Goal: Obtain resource: Obtain resource

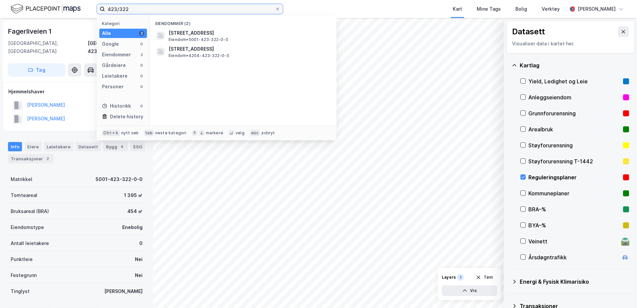
drag, startPoint x: 142, startPoint y: 10, endPoint x: 105, endPoint y: 13, distance: 36.7
click at [105, 13] on input "423/322" at bounding box center [190, 9] width 170 height 10
paste input "14/565/0/4"
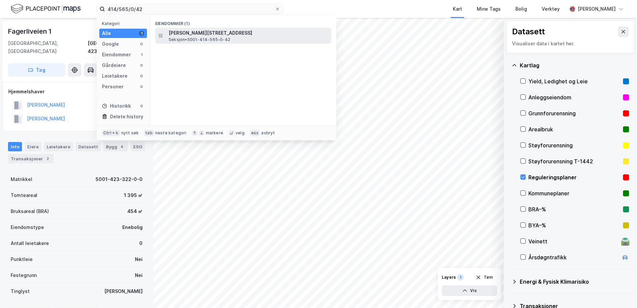
click at [176, 31] on span "[PERSON_NAME][STREET_ADDRESS]" at bounding box center [249, 33] width 160 height 8
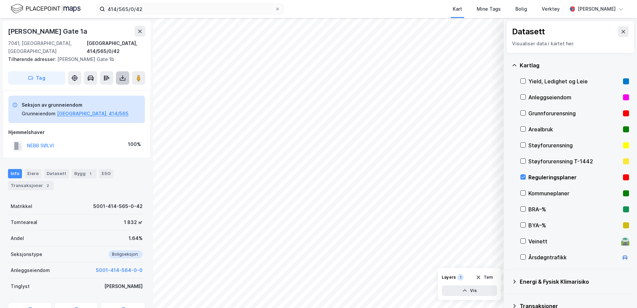
click at [128, 71] on button at bounding box center [122, 77] width 13 height 13
click at [108, 89] on div "Last ned grunnbok" at bounding box center [89, 91] width 39 height 5
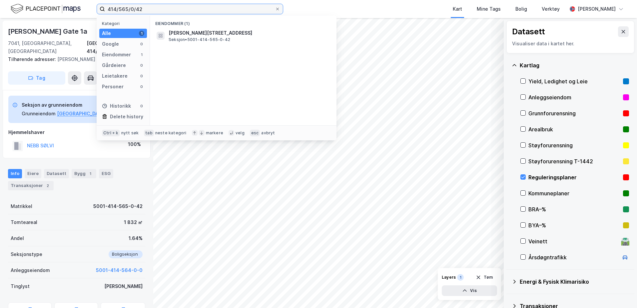
drag, startPoint x: 141, startPoint y: 11, endPoint x: 95, endPoint y: 14, distance: 45.7
click at [95, 14] on div "414/565/0/42 Kategori Alle 1 Google 0 Eiendommer 1 Gårdeiere 0 Leietakere 0 Per…" at bounding box center [318, 9] width 637 height 18
paste input "73/0/61"
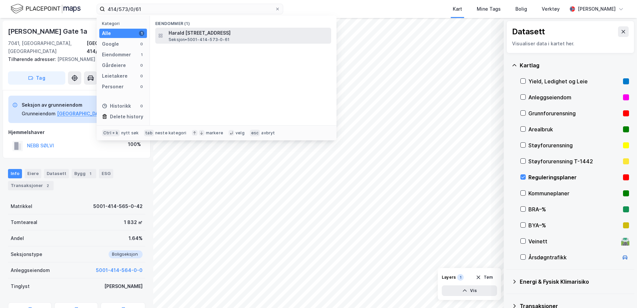
click at [176, 37] on span "Seksjon • 5001-414-573-0-61" at bounding box center [199, 39] width 61 height 5
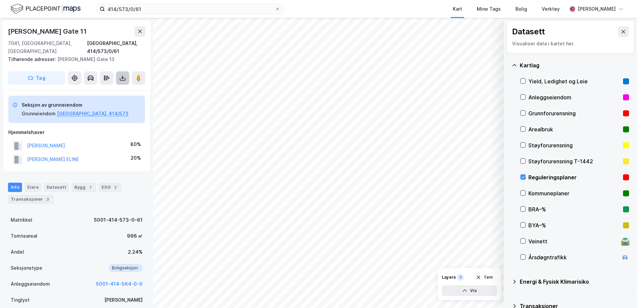
click at [123, 74] on button at bounding box center [122, 77] width 13 height 13
click at [93, 89] on div "Last ned grunnbok" at bounding box center [89, 91] width 39 height 5
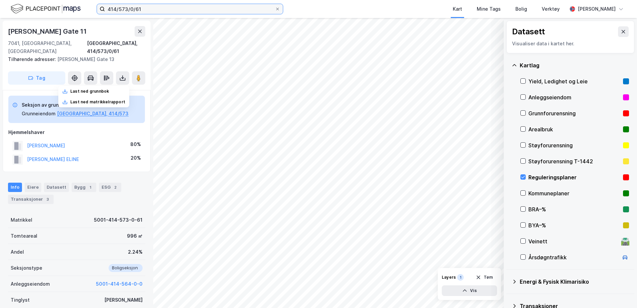
click at [160, 12] on input "414/573/0/61" at bounding box center [190, 9] width 170 height 10
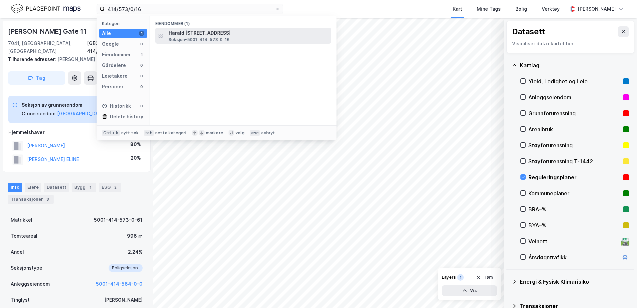
click at [176, 39] on span "Seksjon • 5001-414-573-0-16" at bounding box center [199, 39] width 61 height 5
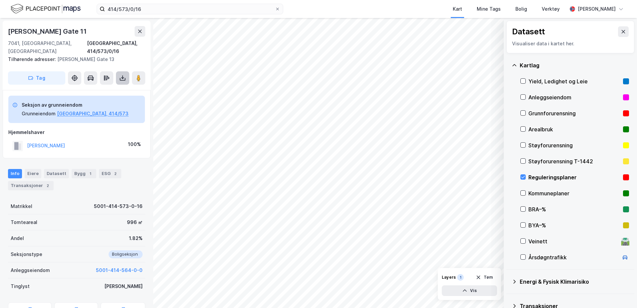
click at [119, 71] on button at bounding box center [122, 77] width 13 height 13
click at [95, 89] on div "Last ned grunnbok" at bounding box center [89, 91] width 39 height 5
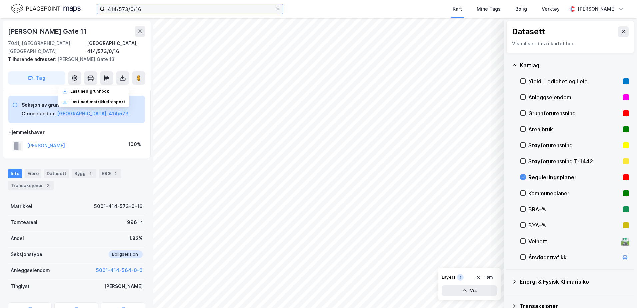
drag, startPoint x: 155, startPoint y: 11, endPoint x: 145, endPoint y: 9, distance: 10.3
click at [155, 11] on input "414/573/0/16" at bounding box center [190, 9] width 170 height 10
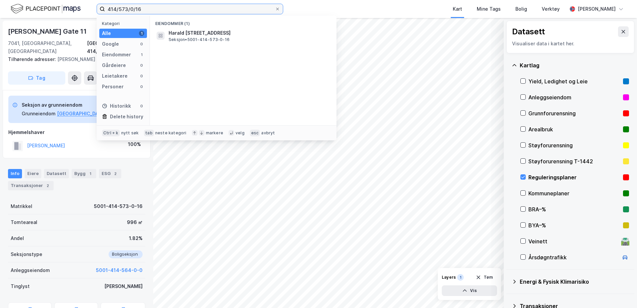
click at [126, 9] on input "414/573/0/16" at bounding box center [190, 9] width 170 height 10
click at [147, 11] on input "414/573/0/16" at bounding box center [190, 9] width 170 height 10
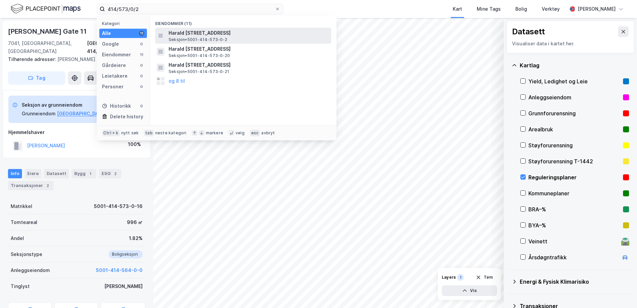
click at [185, 32] on span "Harald [STREET_ADDRESS]" at bounding box center [249, 33] width 160 height 8
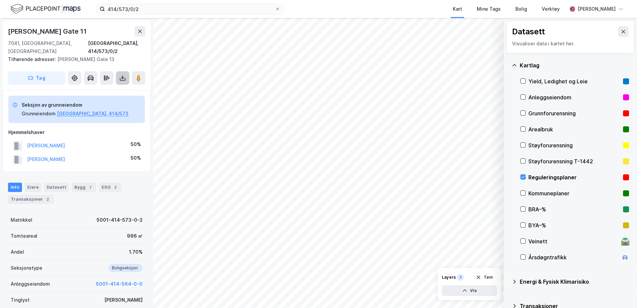
click at [122, 75] on icon at bounding box center [122, 78] width 7 height 7
click at [104, 89] on div "Last ned grunnbok" at bounding box center [89, 91] width 39 height 5
click at [98, 280] on button "5001-414-564-0-0" at bounding box center [119, 284] width 47 height 8
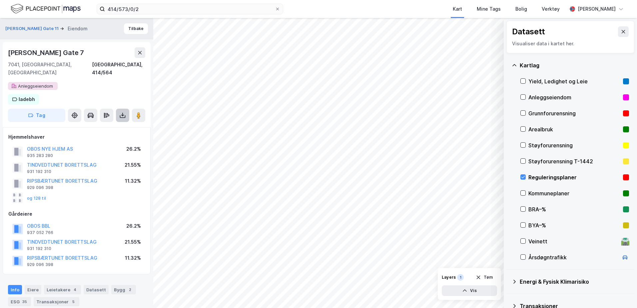
click at [120, 112] on icon at bounding box center [122, 115] width 7 height 7
click at [107, 123] on div "Last ned grunnbok" at bounding box center [93, 128] width 71 height 11
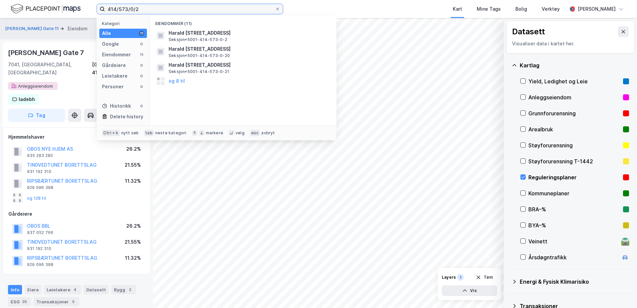
drag, startPoint x: 141, startPoint y: 9, endPoint x: 98, endPoint y: 11, distance: 42.7
click at [98, 11] on label "414/573/0/2" at bounding box center [190, 9] width 187 height 11
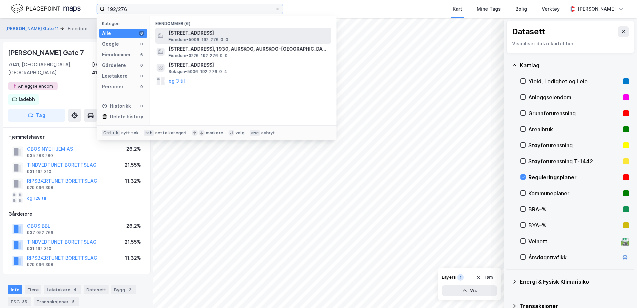
type input "192/276"
click at [190, 31] on span "[STREET_ADDRESS]" at bounding box center [249, 33] width 160 height 8
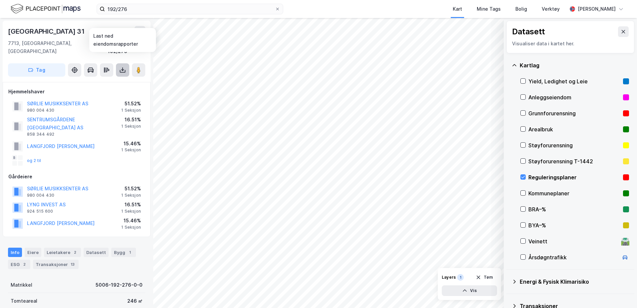
click at [118, 63] on button at bounding box center [122, 69] width 13 height 13
click at [102, 81] on div "Last ned grunnbok" at bounding box center [89, 83] width 39 height 5
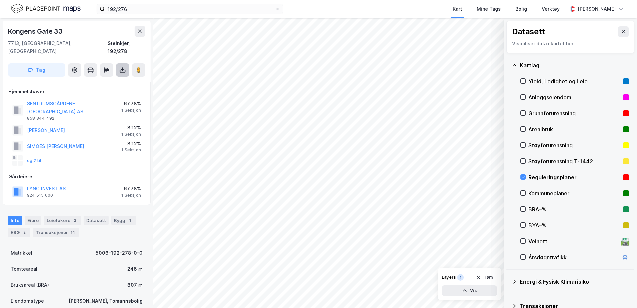
click at [120, 67] on icon at bounding box center [122, 70] width 7 height 7
click at [105, 81] on div "Last ned grunnbok" at bounding box center [89, 83] width 39 height 5
click at [35, 155] on div "og 2 til" at bounding box center [26, 160] width 29 height 11
click at [31, 216] on div "Eiere" at bounding box center [33, 220] width 17 height 9
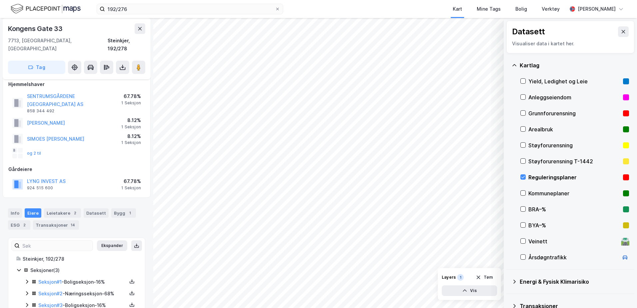
scroll to position [9, 0]
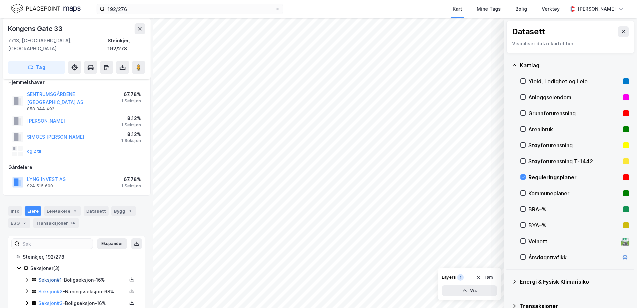
click at [52, 277] on link "Seksjon # 1" at bounding box center [49, 280] width 23 height 6
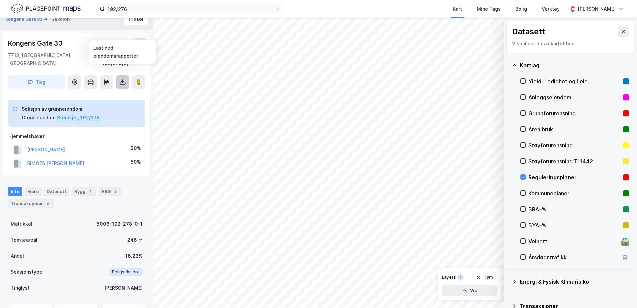
click at [121, 77] on button at bounding box center [122, 81] width 13 height 13
click at [103, 93] on div "Last ned grunnbok" at bounding box center [89, 95] width 39 height 5
click at [121, 79] on icon at bounding box center [122, 82] width 7 height 7
click at [139, 45] on icon at bounding box center [139, 43] width 5 height 5
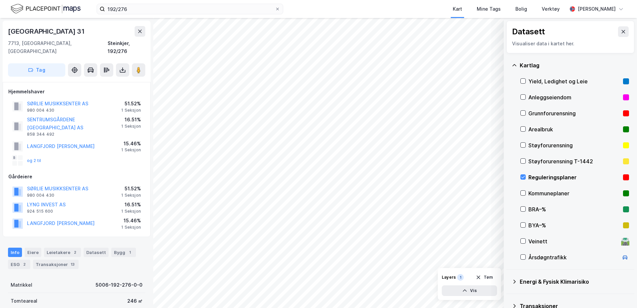
scroll to position [9, 0]
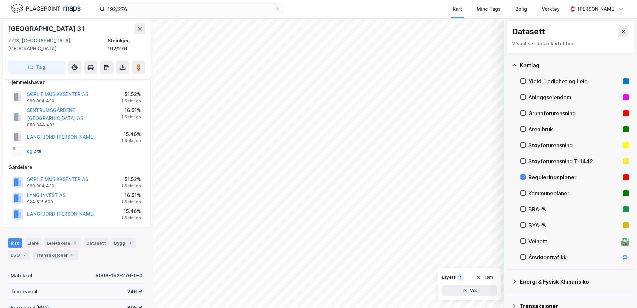
click at [0, 0] on button "og 2 til" at bounding box center [0, 0] width 0 height 0
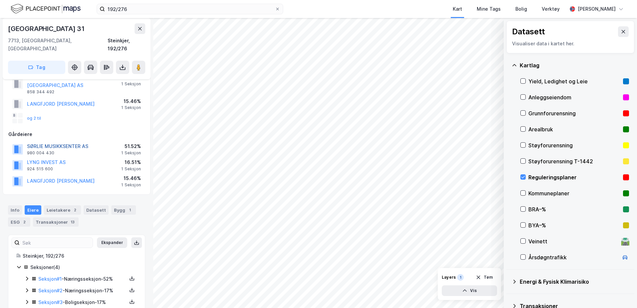
scroll to position [53, 0]
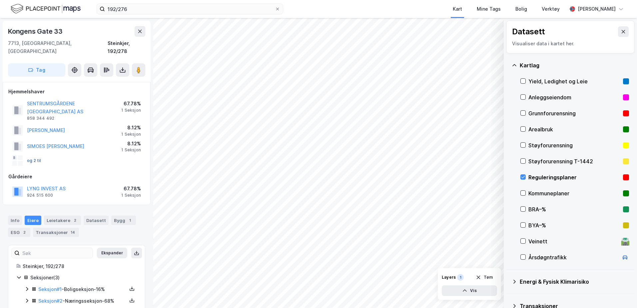
click at [0, 0] on button "og 2 til" at bounding box center [0, 0] width 0 height 0
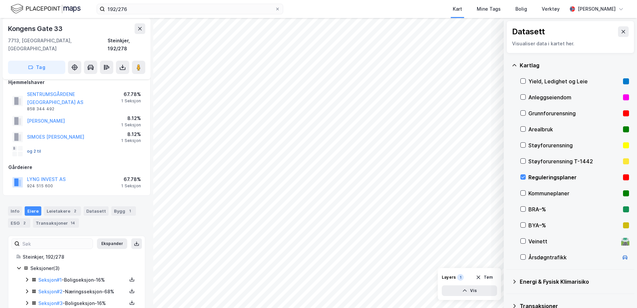
click at [0, 0] on button "og 2 til" at bounding box center [0, 0] width 0 height 0
click at [43, 145] on div "og 2 til" at bounding box center [76, 151] width 137 height 13
click at [0, 0] on button "og 2 til" at bounding box center [0, 0] width 0 height 0
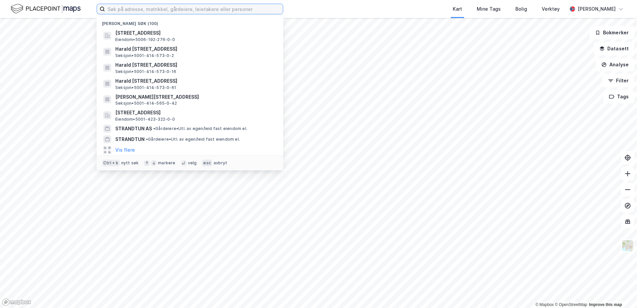
click at [154, 7] on input at bounding box center [194, 9] width 178 height 10
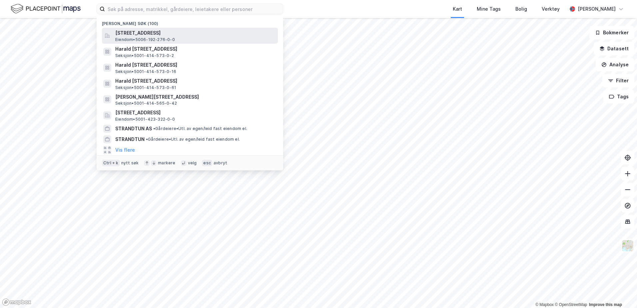
click at [156, 32] on span "[STREET_ADDRESS]" at bounding box center [195, 33] width 160 height 8
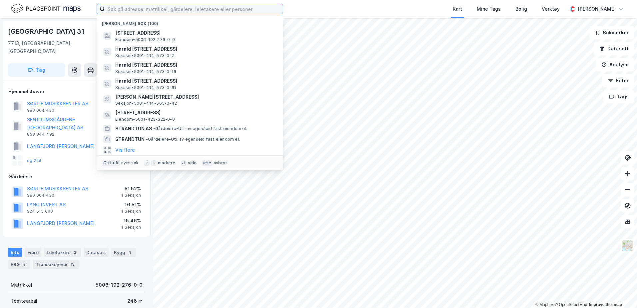
click at [122, 12] on input at bounding box center [194, 9] width 178 height 10
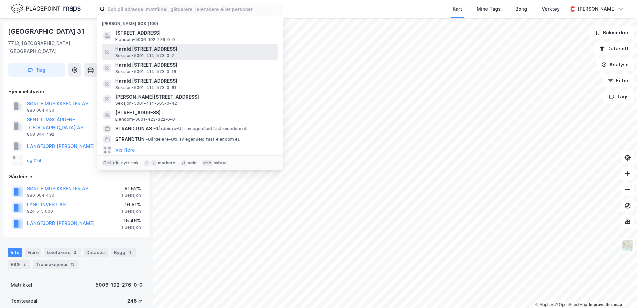
click at [156, 55] on span "Seksjon • 5001-414-573-0-2" at bounding box center [144, 55] width 59 height 5
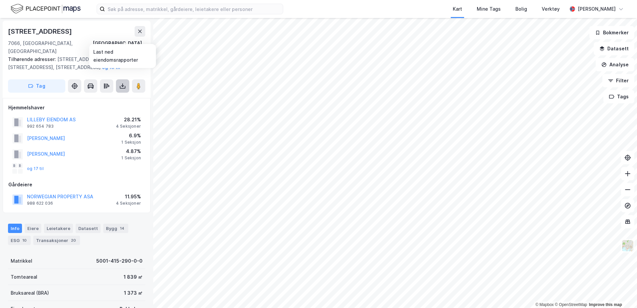
click at [122, 83] on icon at bounding box center [122, 86] width 7 height 7
click at [119, 94] on div "Last ned grunnbok" at bounding box center [93, 99] width 71 height 11
click at [89, 94] on div "Last ned grunnbok" at bounding box center [93, 99] width 71 height 11
